Goal: Task Accomplishment & Management: Use online tool/utility

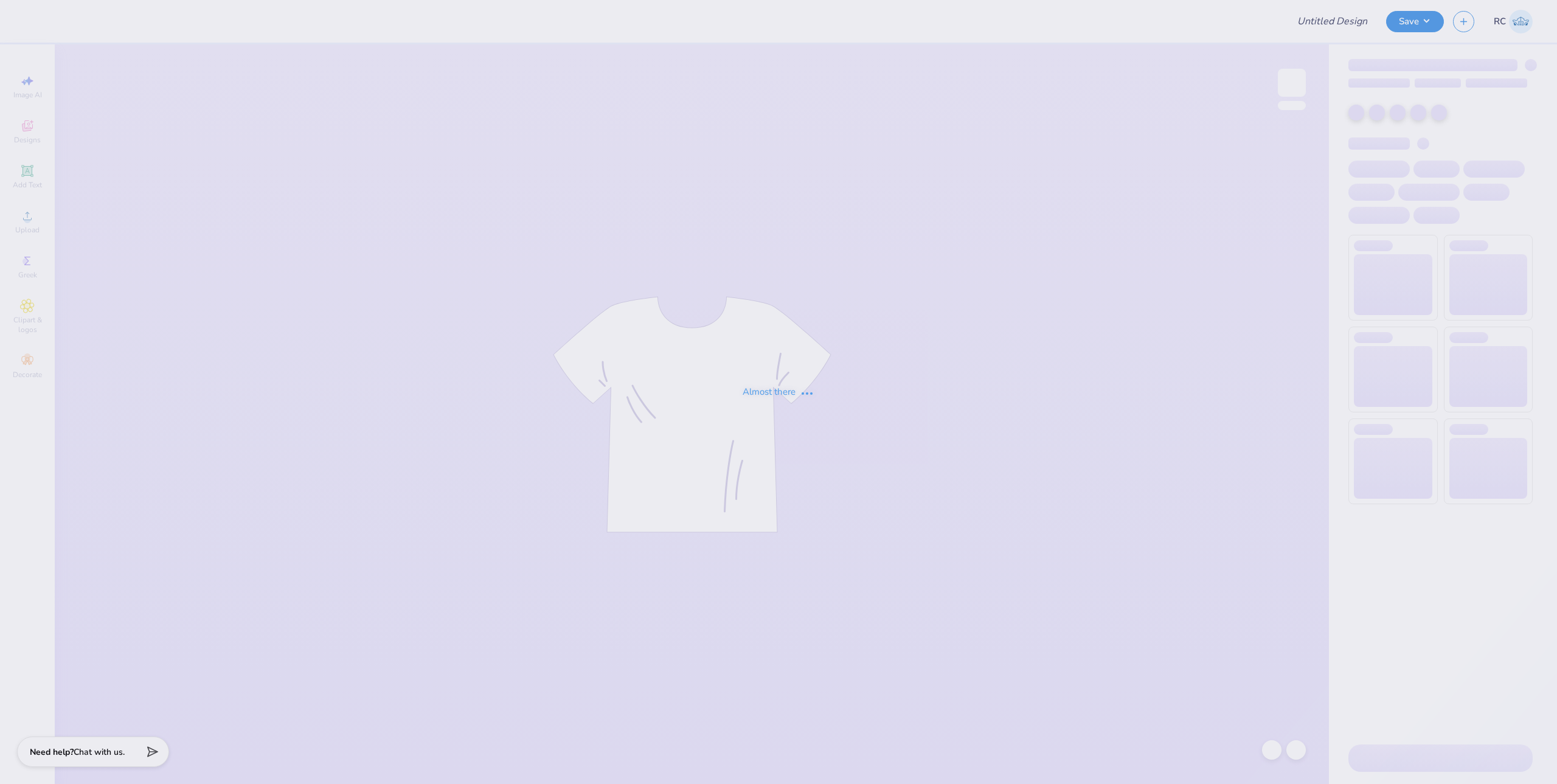
type input "Building Shirt for Nico"
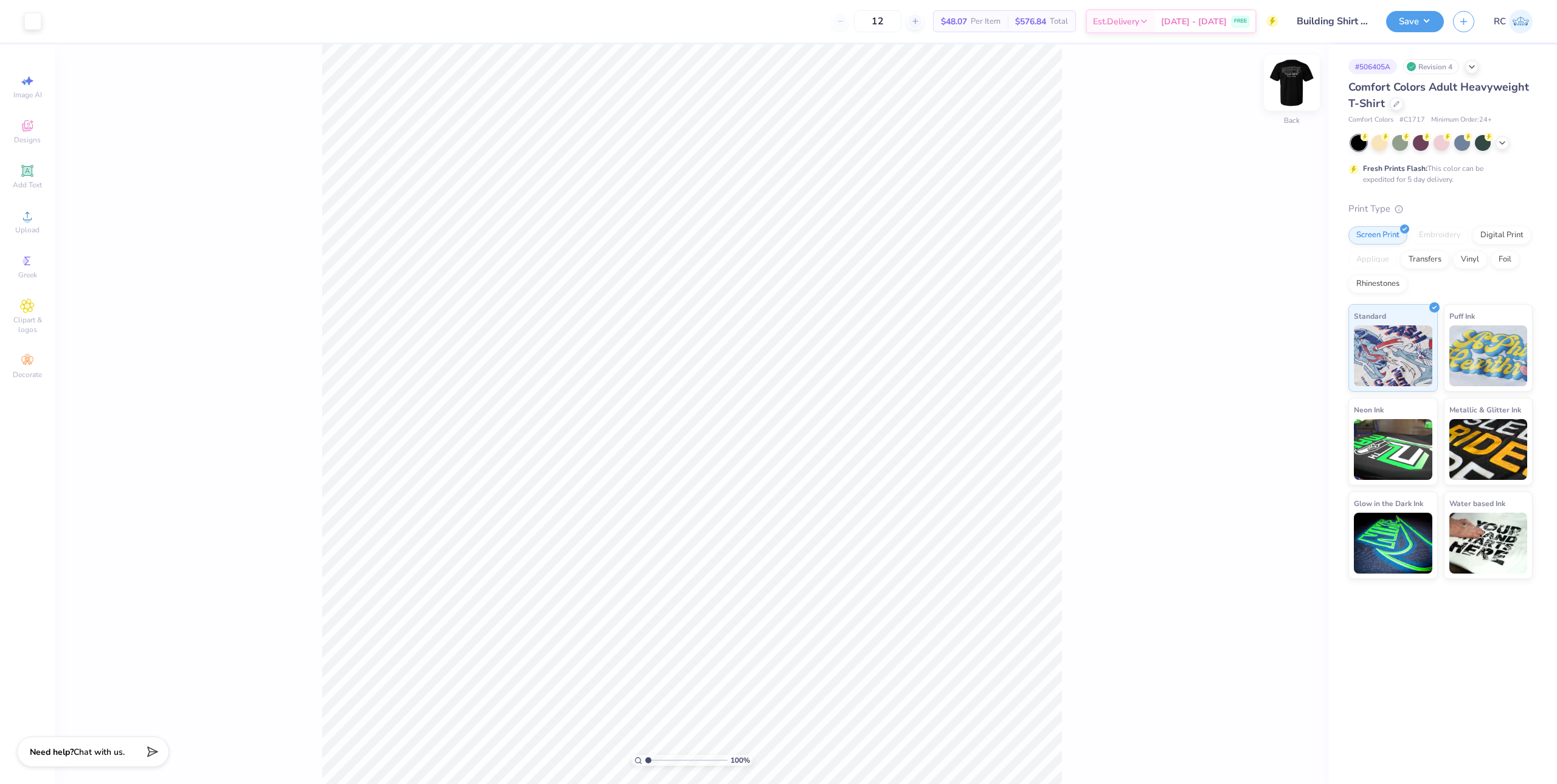
click at [1289, 77] on img at bounding box center [1292, 82] width 49 height 49
click at [27, 220] on circle at bounding box center [26, 220] width 7 height 7
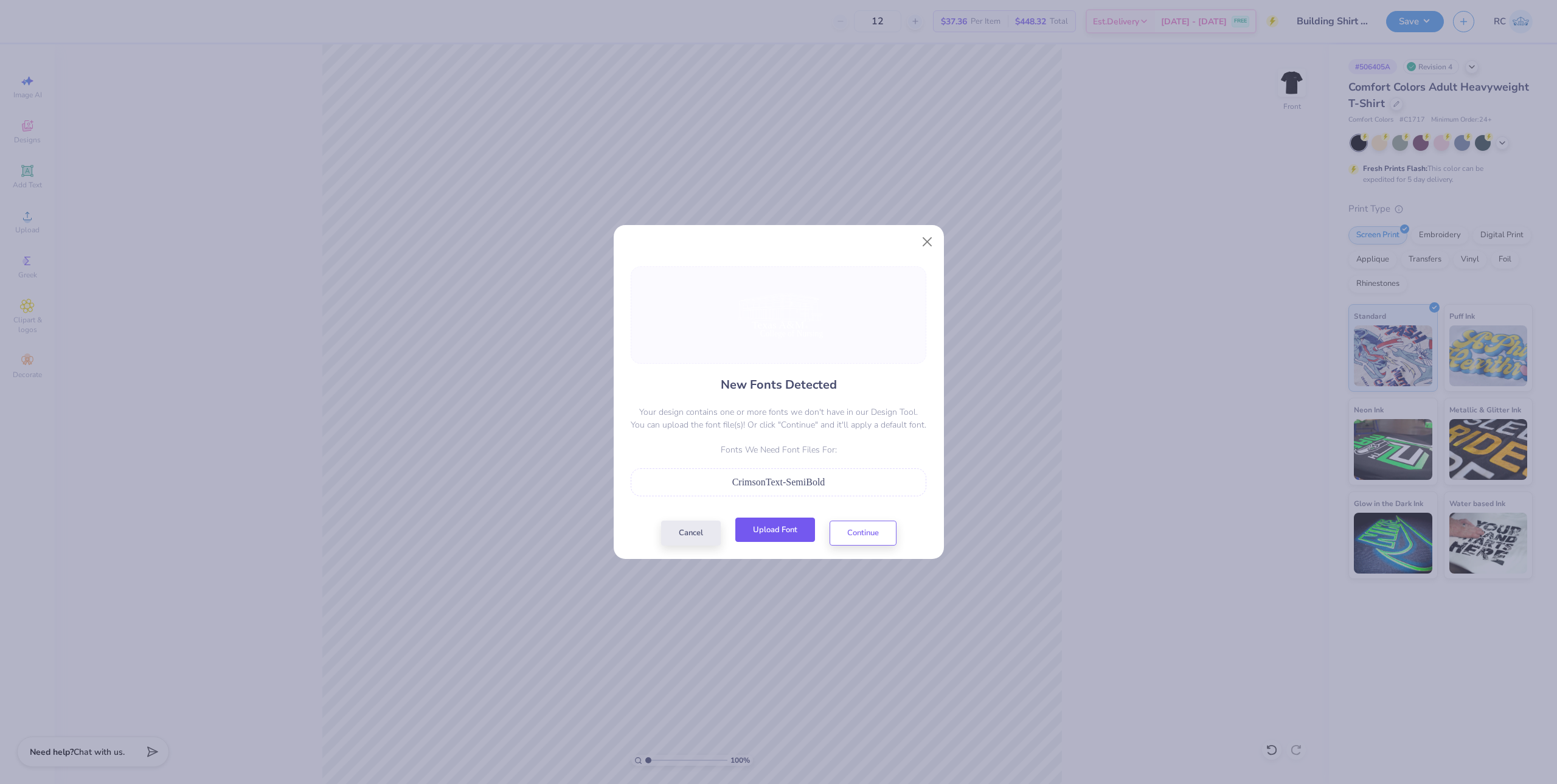
click at [792, 533] on button "Upload Font" at bounding box center [775, 530] width 80 height 25
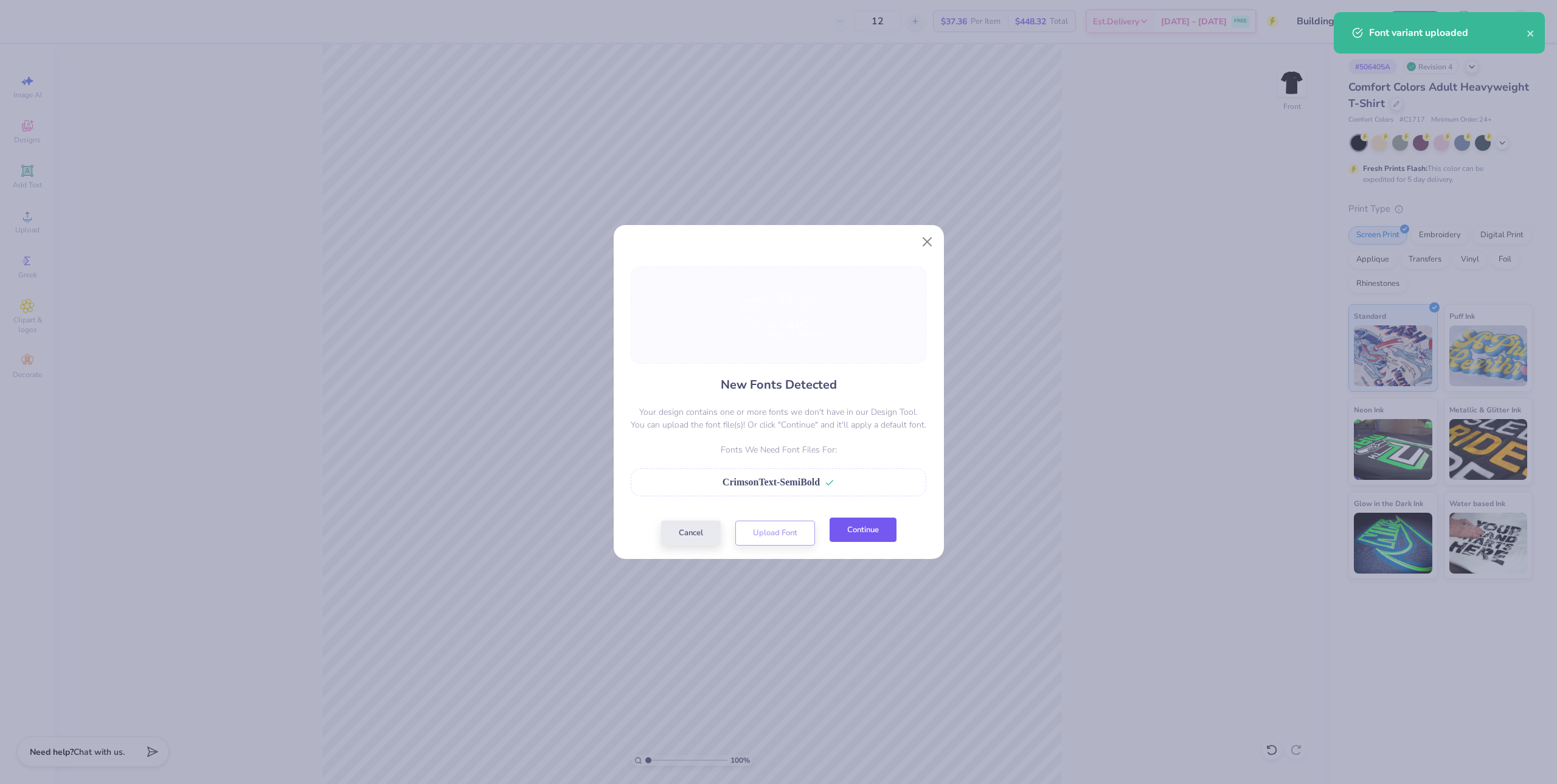
click at [860, 537] on button "Continue" at bounding box center [863, 530] width 67 height 25
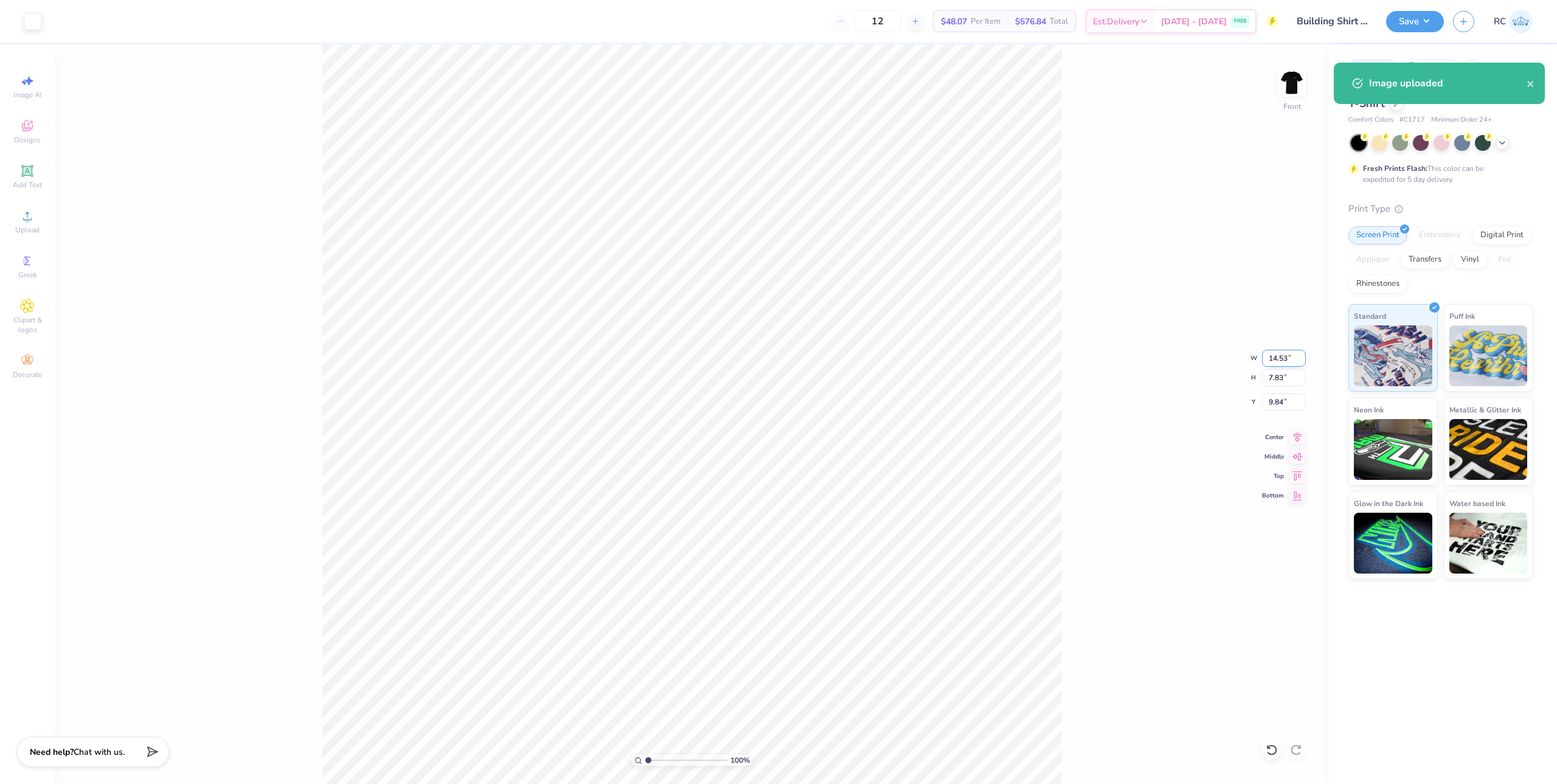
click at [1282, 363] on input "14.53" at bounding box center [1284, 358] width 44 height 17
type input "12.50"
type input "6.73"
click at [1288, 400] on input "10.39" at bounding box center [1284, 401] width 44 height 17
type input "3.00"
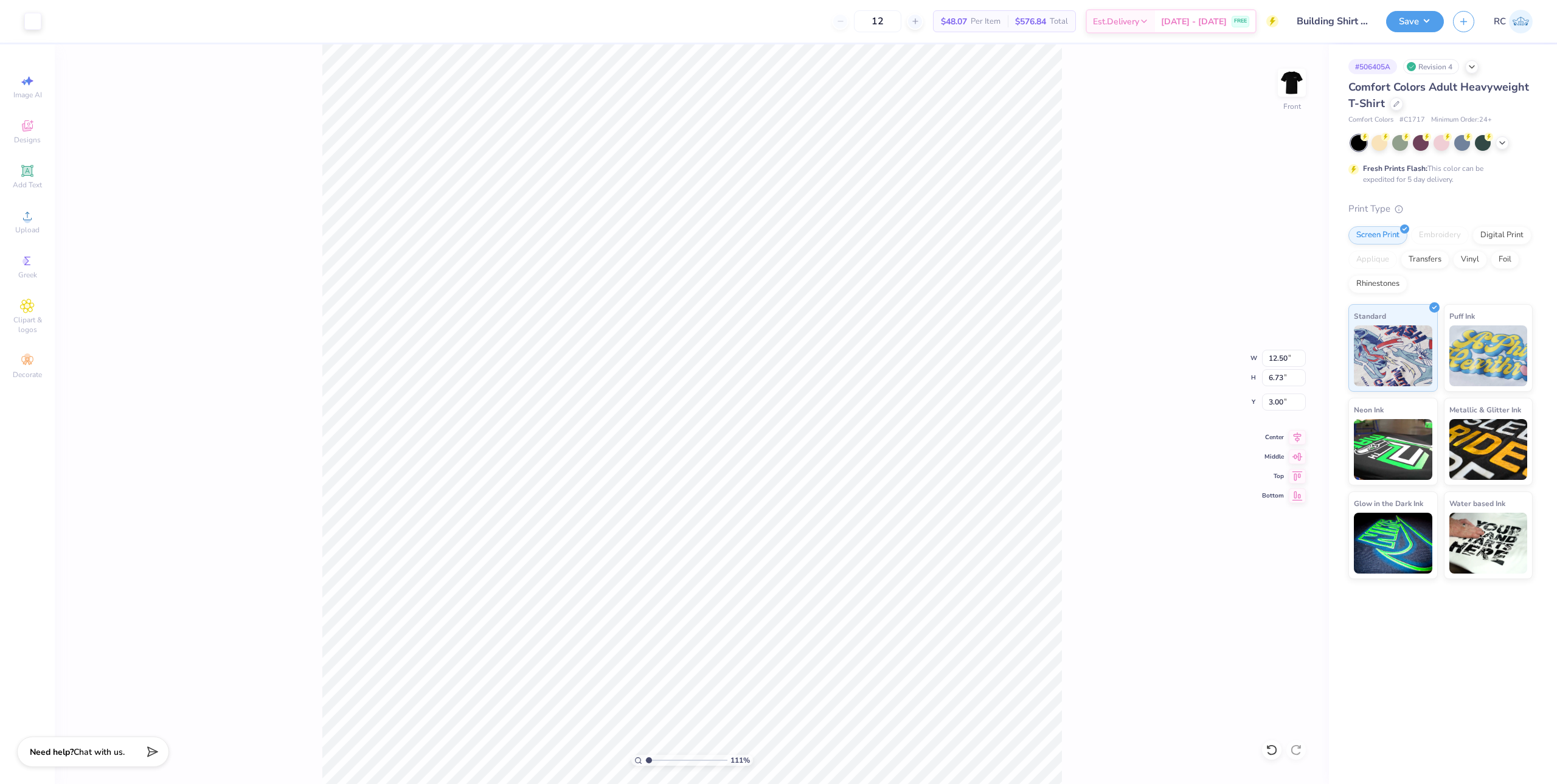
type input "1"
click at [1084, 149] on div "100 % Front W 12.50 12.50 " H 6.73 6.73 " Y 3.00 3.00 " Center Middle Top Bottom" at bounding box center [692, 414] width 1274 height 739
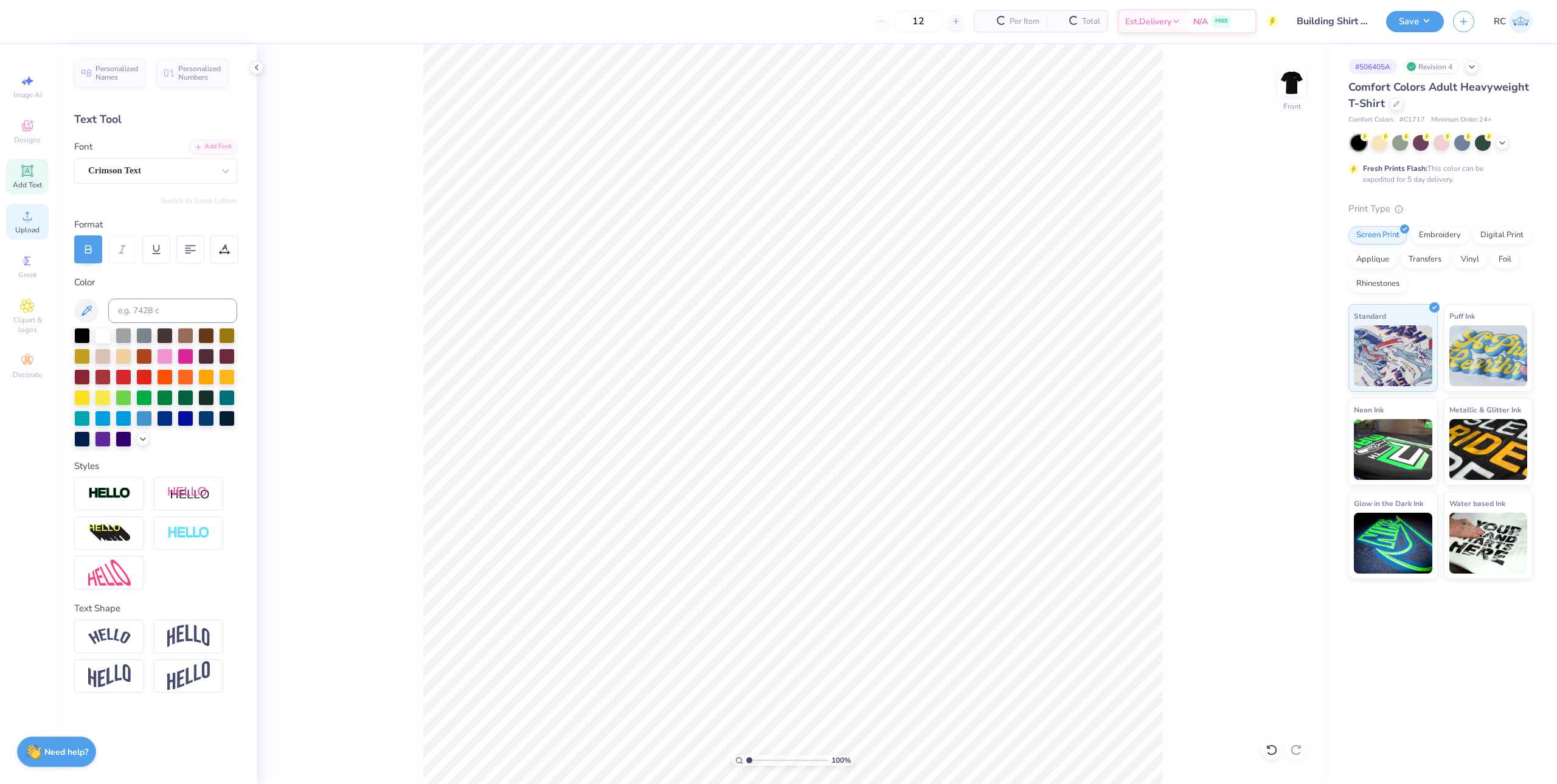
click at [28, 231] on span "Upload" at bounding box center [27, 229] width 24 height 9
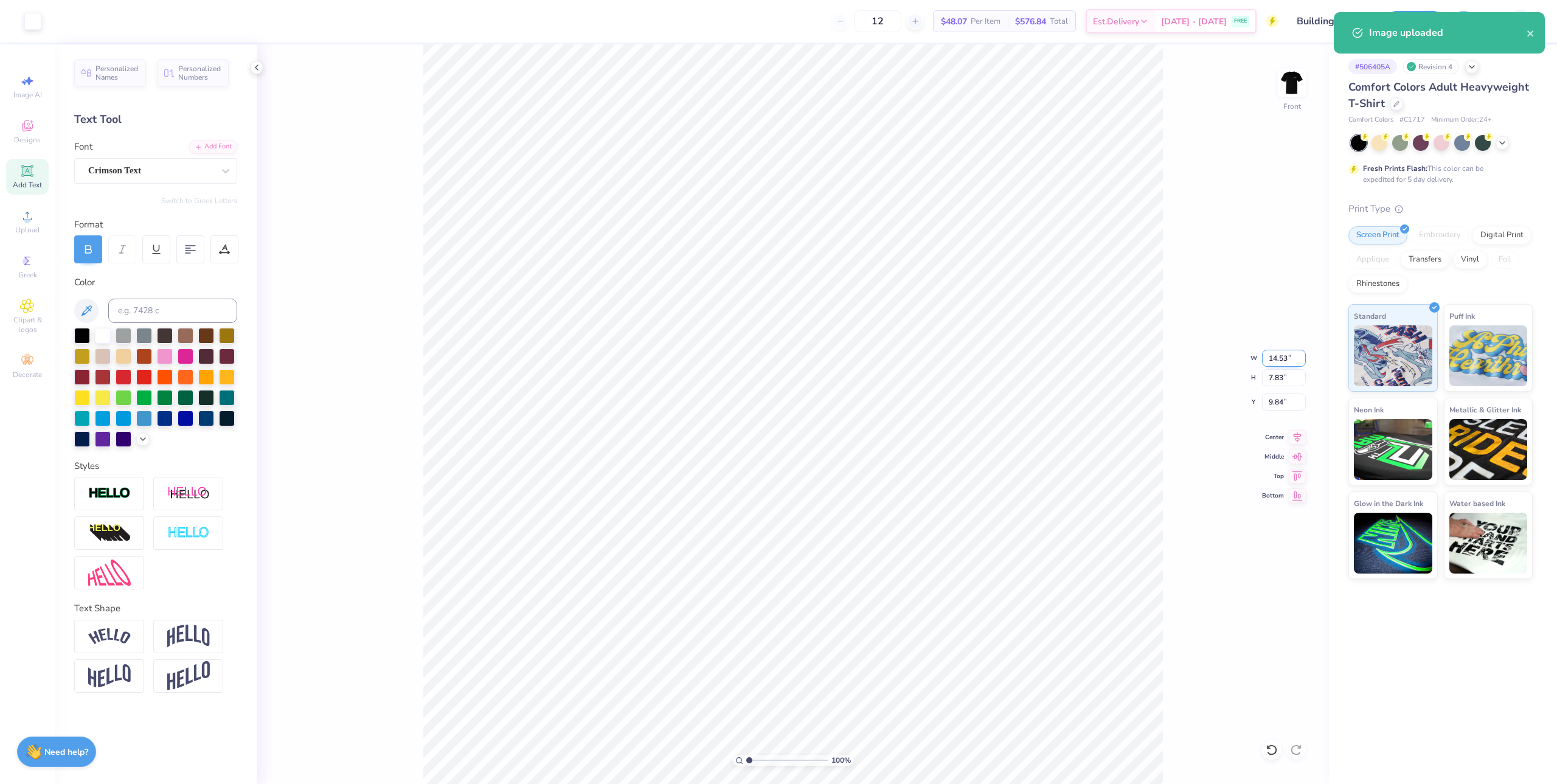
click at [1277, 358] on input "14.53" at bounding box center [1284, 358] width 44 height 17
type input "12.50"
type input "6.73"
click at [1287, 401] on input "10.39" at bounding box center [1284, 401] width 44 height 17
type input "3.00"
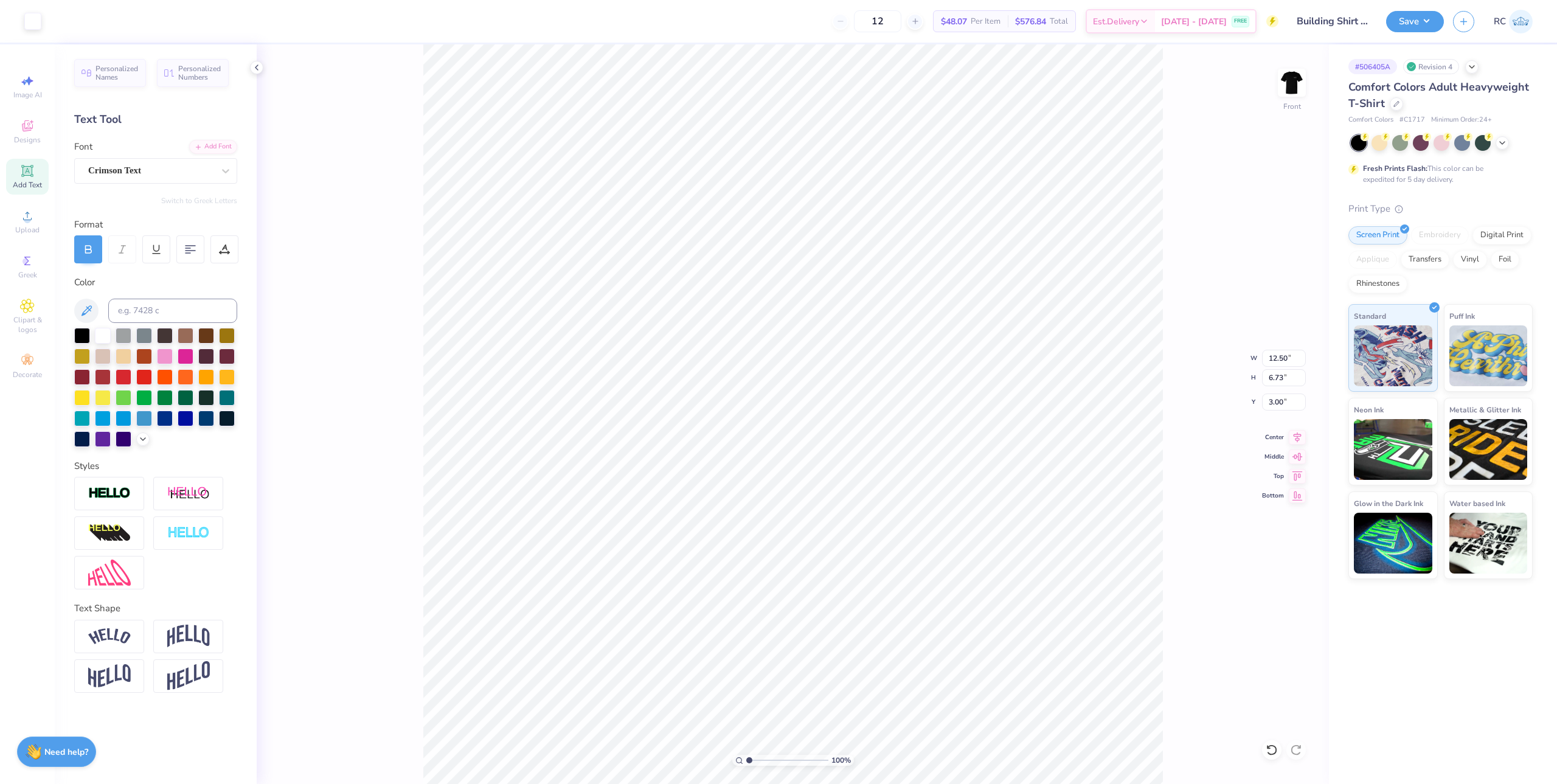
click at [1182, 436] on div "100 % Front W 12.50 12.50 " H 6.73 6.73 " Y 3.00 3.00 " Center Middle Top Bottom" at bounding box center [793, 414] width 1073 height 739
click at [31, 223] on icon at bounding box center [27, 216] width 15 height 15
type input "1.10522621487156"
click at [1284, 359] on input "9.73" at bounding box center [1284, 358] width 44 height 17
type input "12.5"
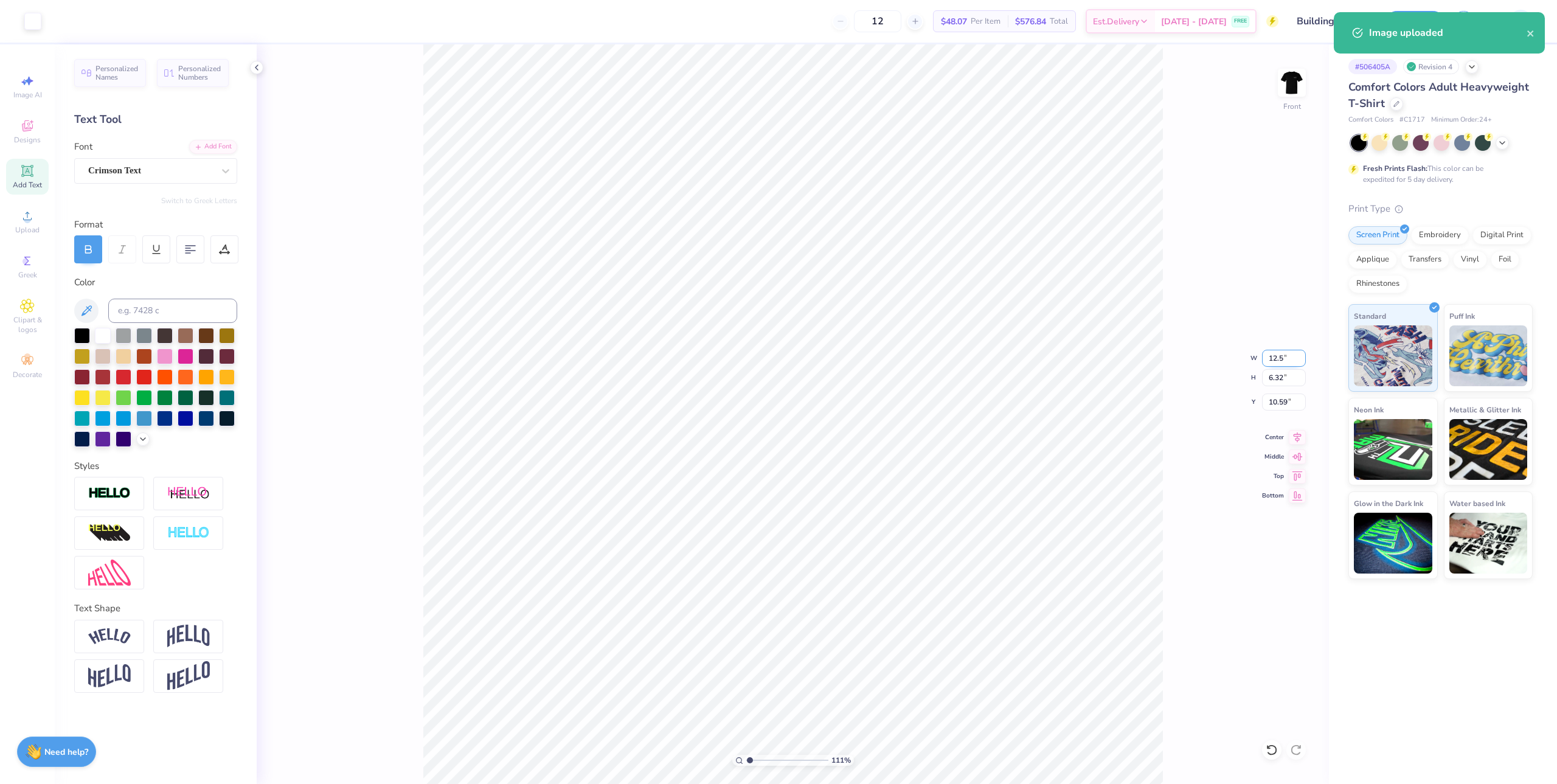
type input "1.10522621487156"
type input "12.50"
type input "8.12"
click at [1290, 395] on input "9.69" at bounding box center [1284, 401] width 44 height 17
type input "3"
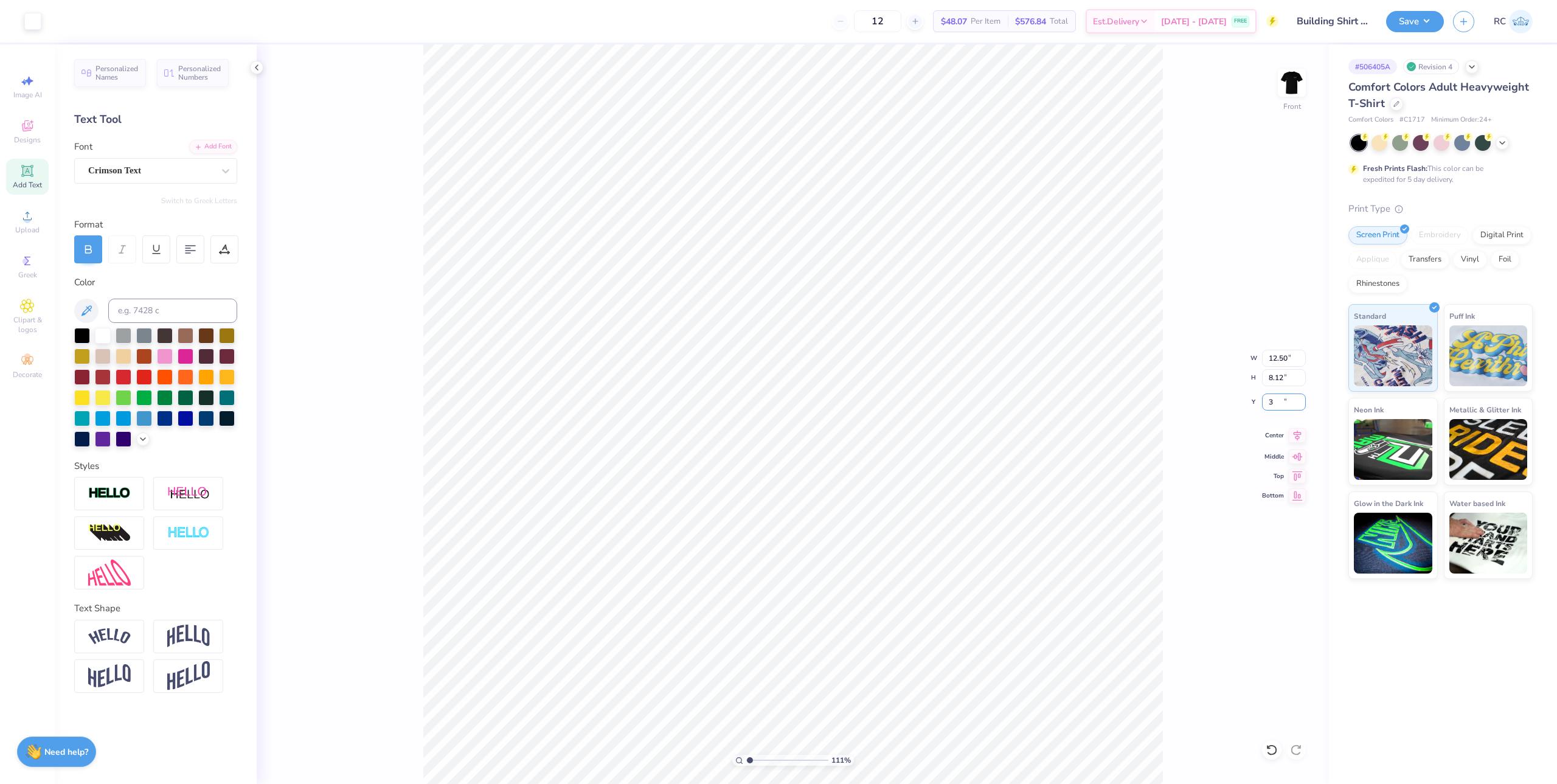
type input "1.10522621487156"
type input "3.00"
click at [1298, 439] on icon at bounding box center [1298, 435] width 8 height 10
click at [28, 228] on span "Upload" at bounding box center [27, 229] width 24 height 9
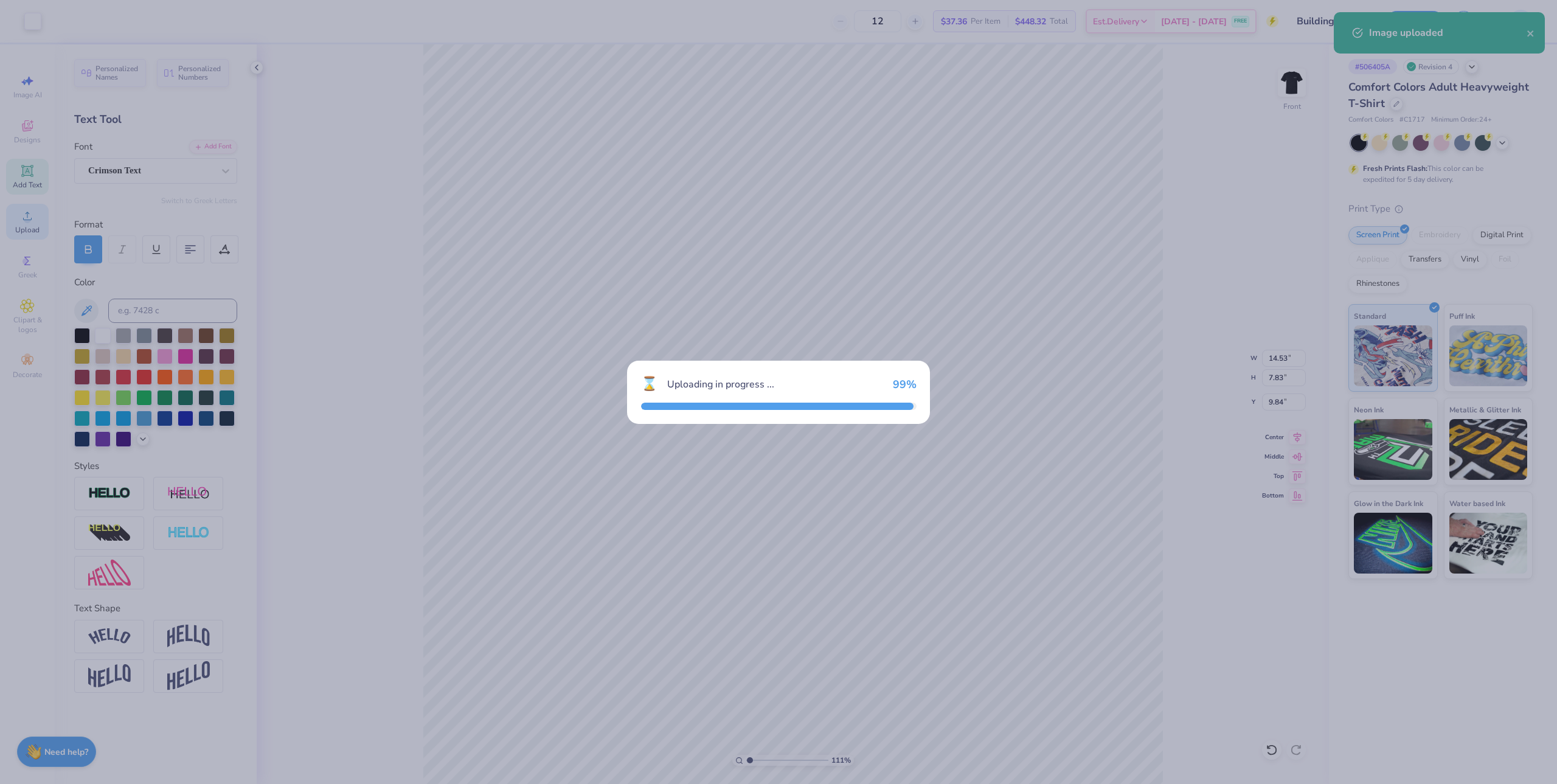
type input "1.10522621487156"
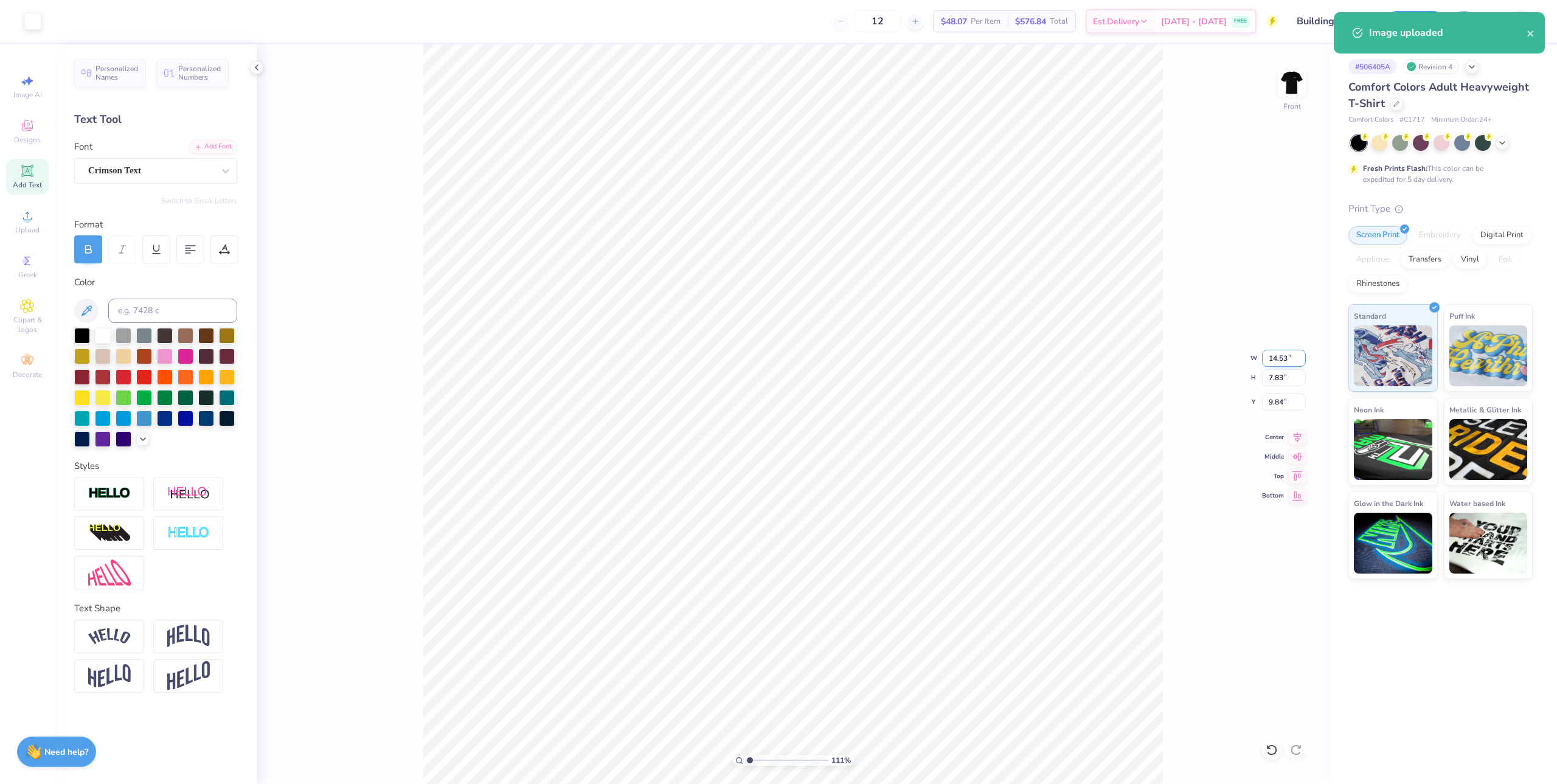
click at [1288, 365] on input "14.53" at bounding box center [1284, 358] width 44 height 17
type input "12.5"
type input "1.10522621487156"
type input "12.50"
type input "6.73"
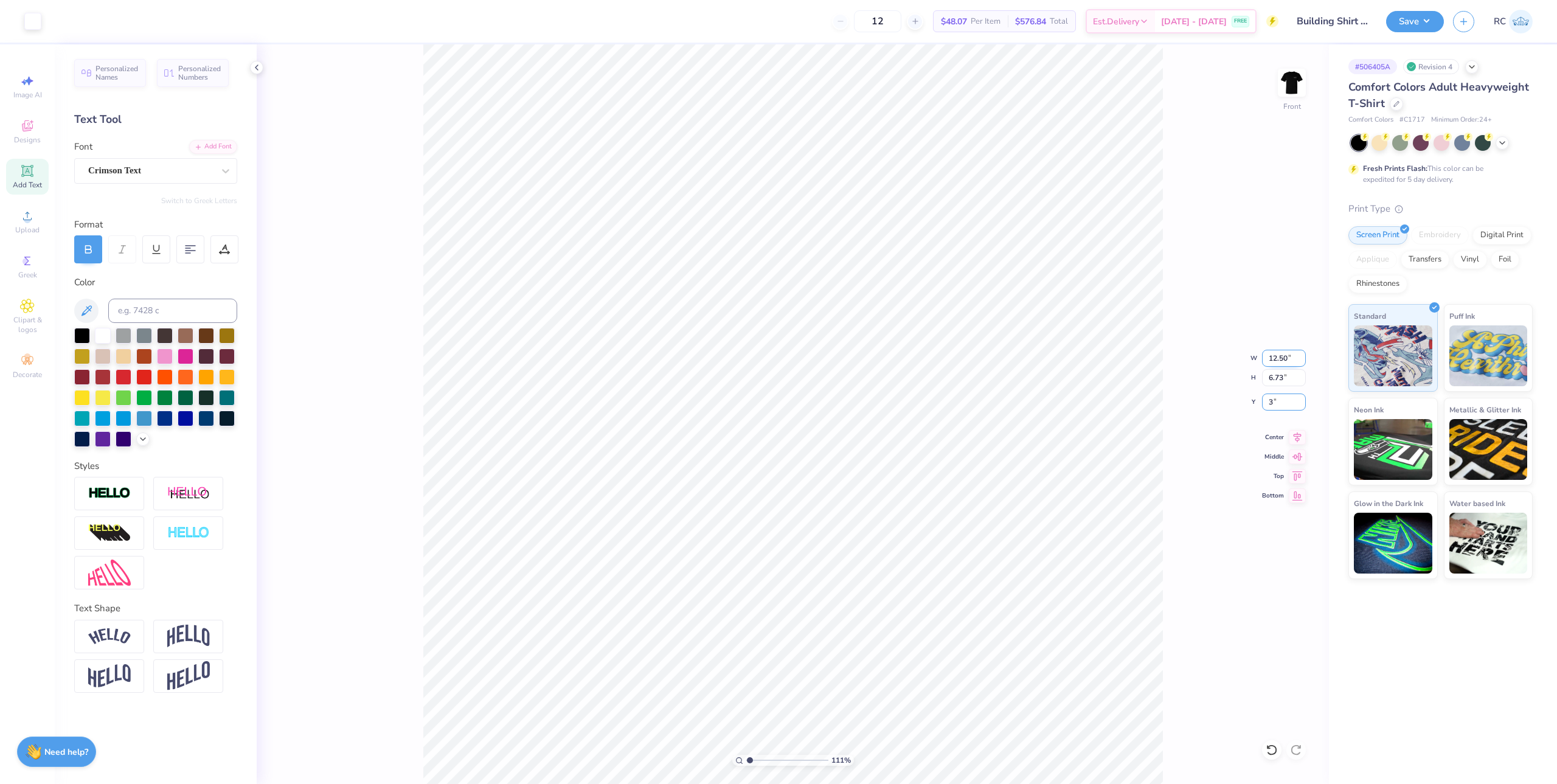
type input "3"
type input "1.10522621487156"
type input "3.00"
click at [1300, 442] on div "111 % Front W 12.50 12.50 " H 6.73 6.73 " Y 3.00 3.00 " Center Middle Top Bottom" at bounding box center [793, 414] width 1073 height 739
click at [1411, 28] on button "Save" at bounding box center [1415, 19] width 58 height 21
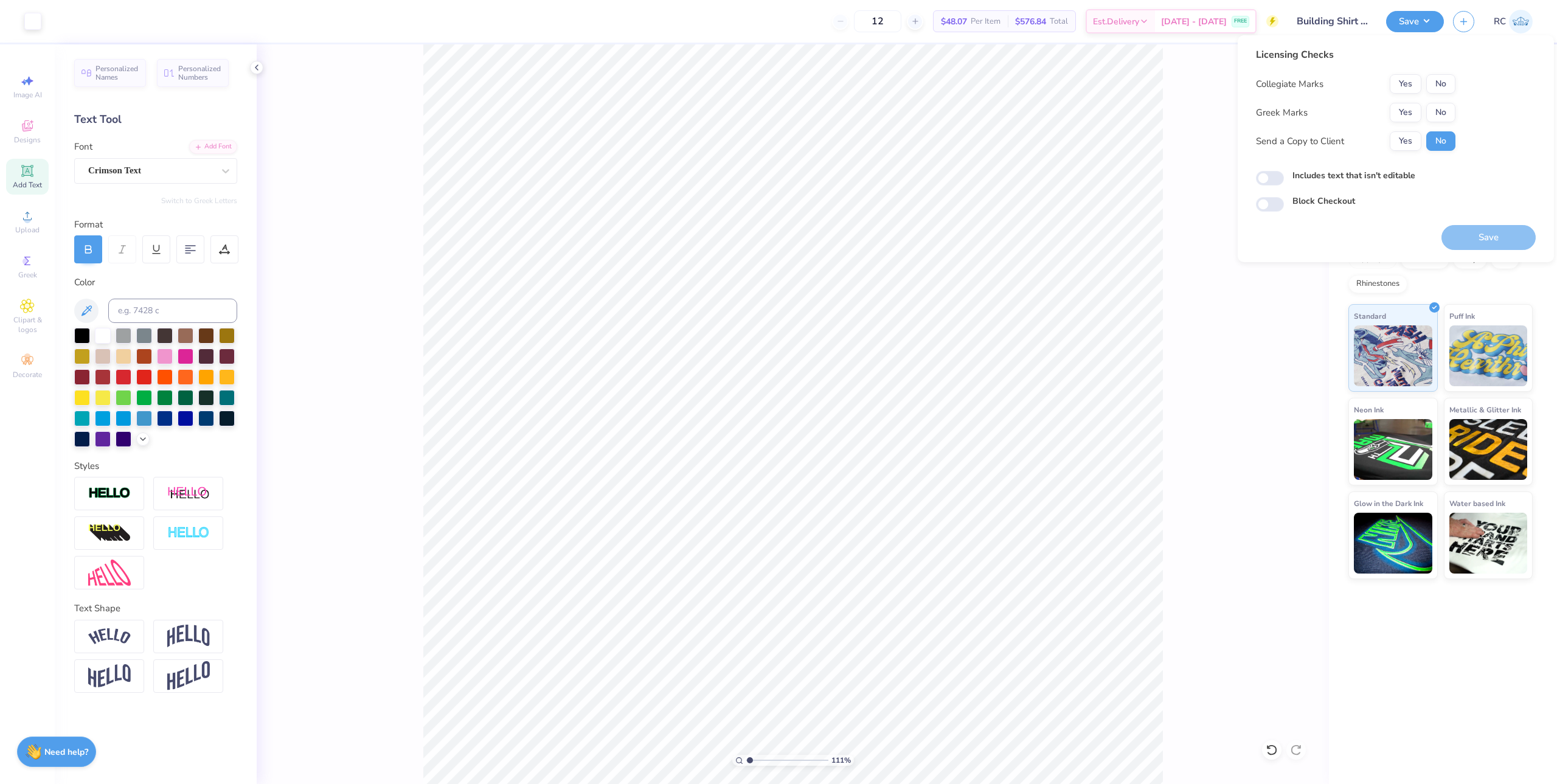
click at [1420, 82] on button "Yes" at bounding box center [1405, 84] width 31 height 20
click at [1408, 146] on button "Yes" at bounding box center [1405, 141] width 31 height 20
click at [1437, 115] on button "No" at bounding box center [1441, 112] width 29 height 20
click at [1472, 235] on button "Save" at bounding box center [1488, 237] width 94 height 25
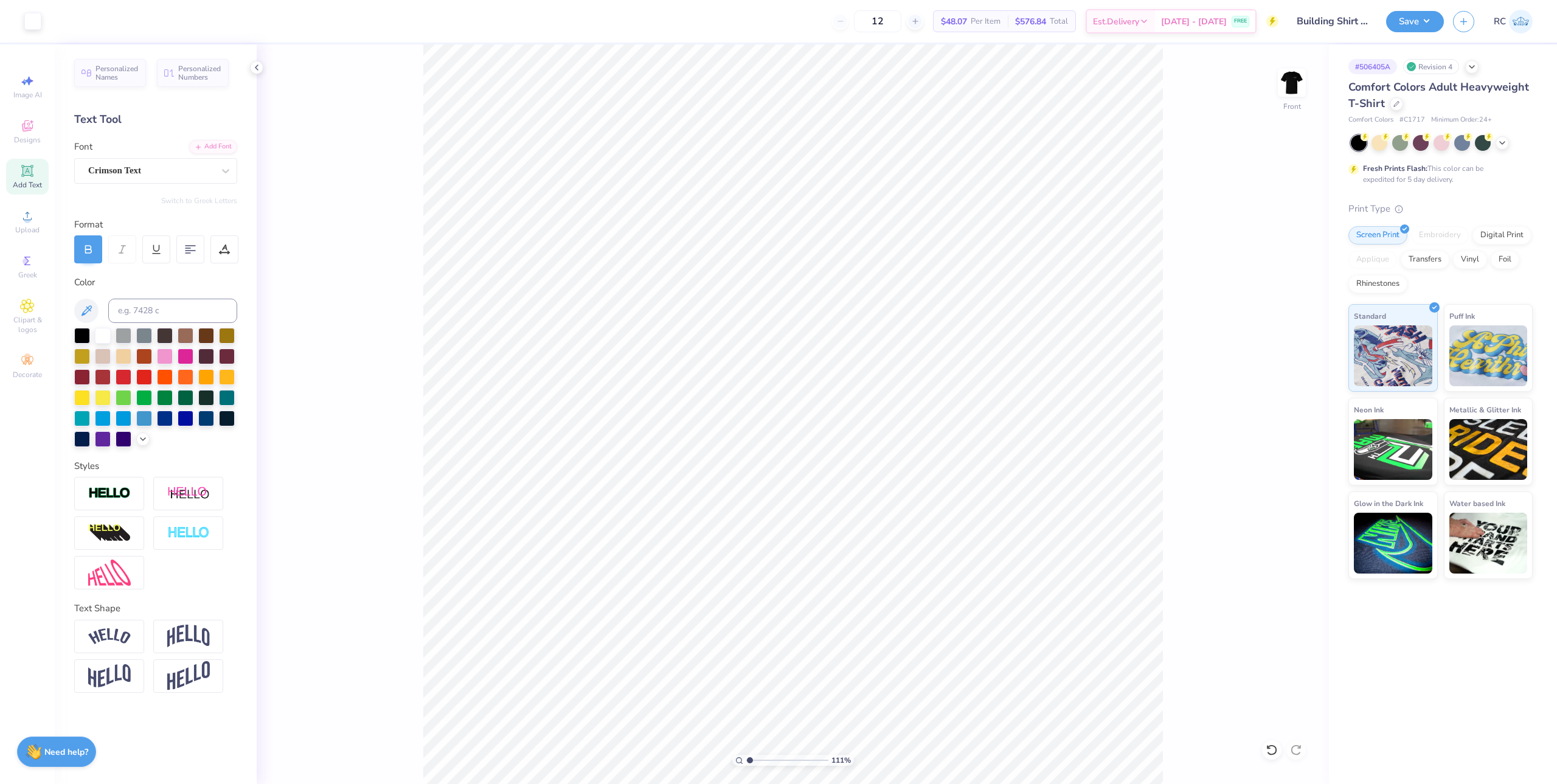
type input "1.10522621487156"
